Goal: Check status

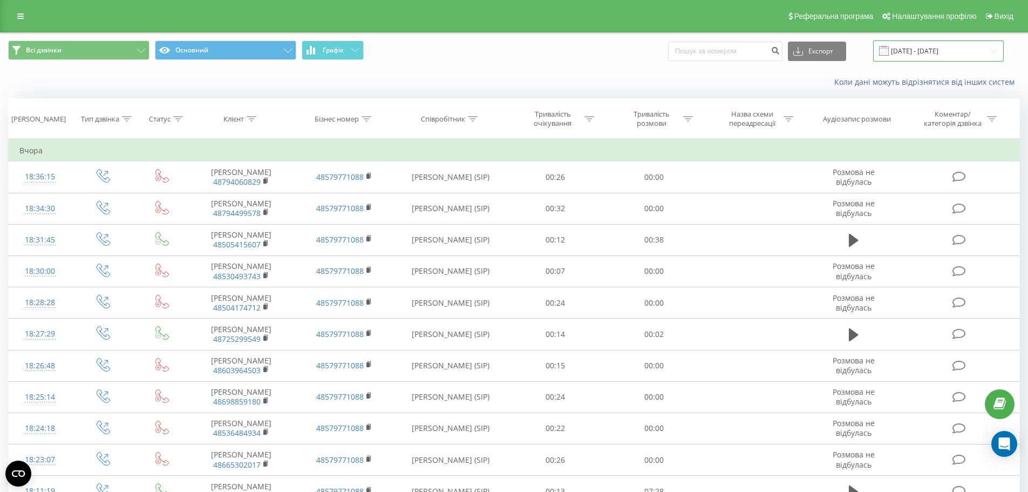
click at [935, 50] on input "[DATE] - [DATE]" at bounding box center [938, 50] width 131 height 21
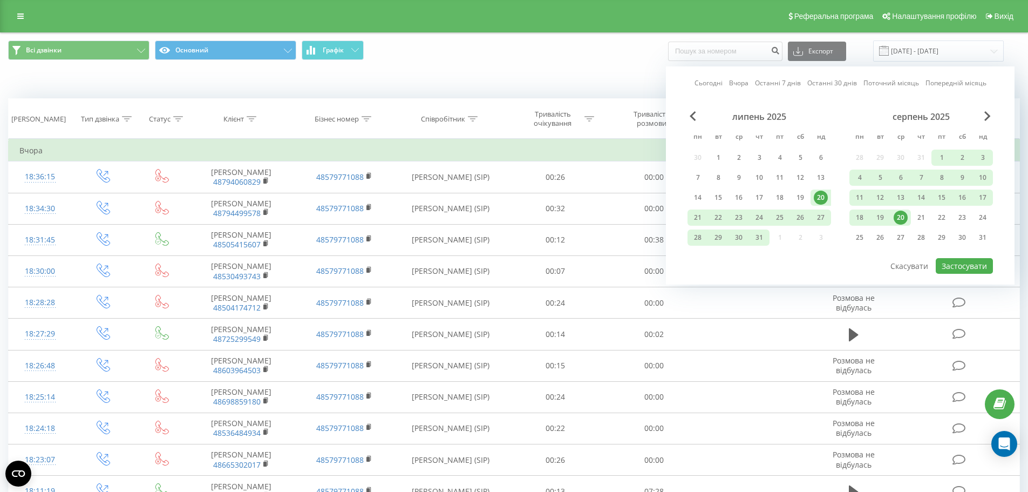
click at [905, 221] on div "20" at bounding box center [901, 217] width 14 height 14
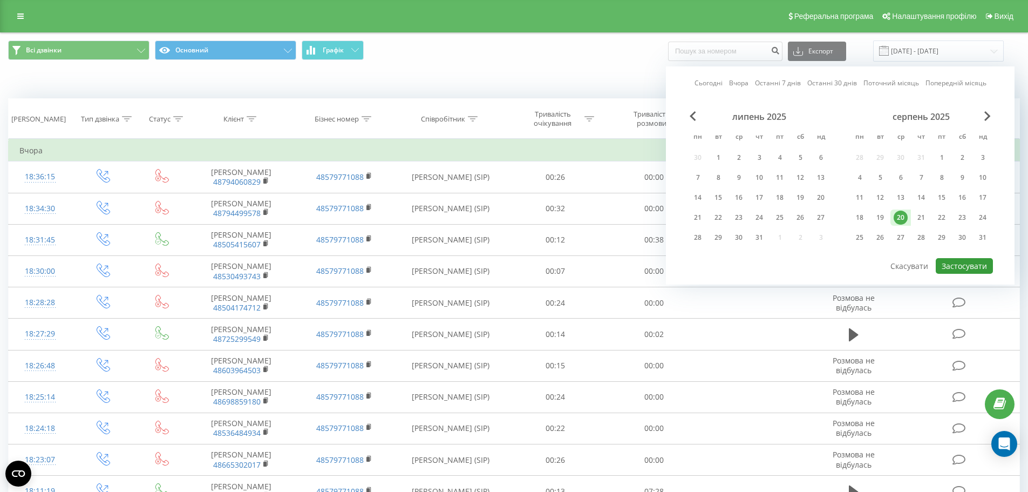
click at [956, 269] on button "Застосувати" at bounding box center [964, 266] width 57 height 16
type input "[DATE] - [DATE]"
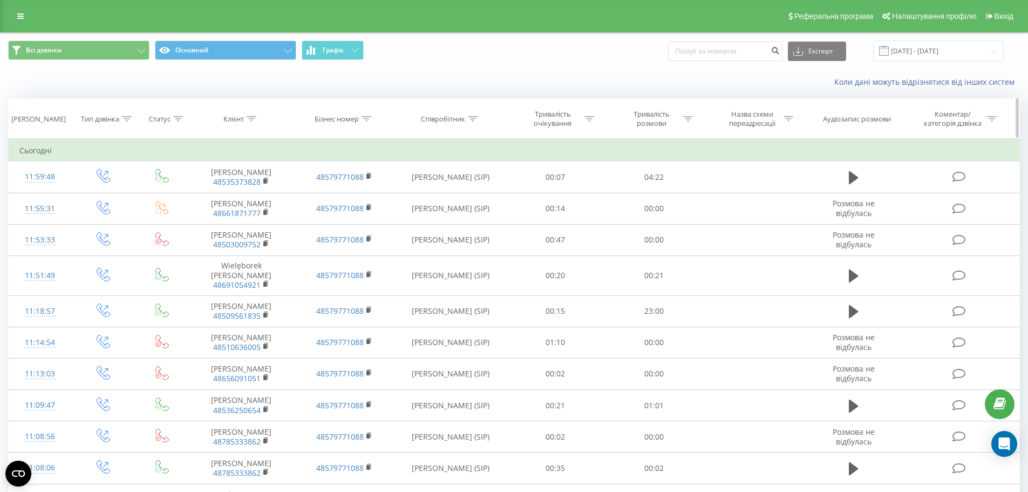
click at [689, 118] on icon at bounding box center [688, 118] width 10 height 5
click at [678, 173] on div at bounding box center [648, 171] width 77 height 10
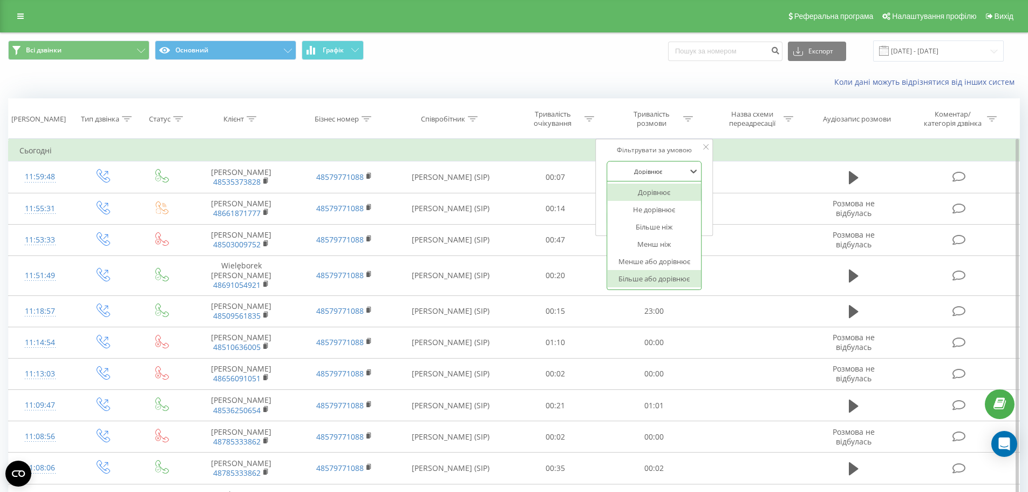
click at [665, 283] on div "Більше або дорівнює" at bounding box center [654, 278] width 94 height 17
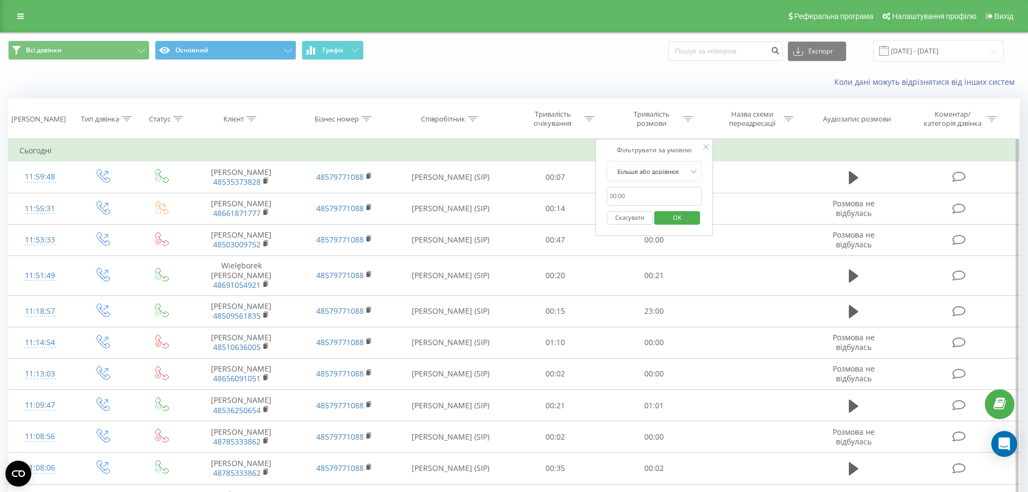
drag, startPoint x: 666, startPoint y: 182, endPoint x: 664, endPoint y: 194, distance: 12.0
click at [666, 182] on form "Більше або дорівнює Скасувати OK" at bounding box center [654, 195] width 95 height 69
click at [664, 194] on input "text" at bounding box center [654, 196] width 95 height 19
type input "00:20"
click at [679, 220] on span "OK" at bounding box center [677, 217] width 30 height 17
